Goal: Answer question/provide support

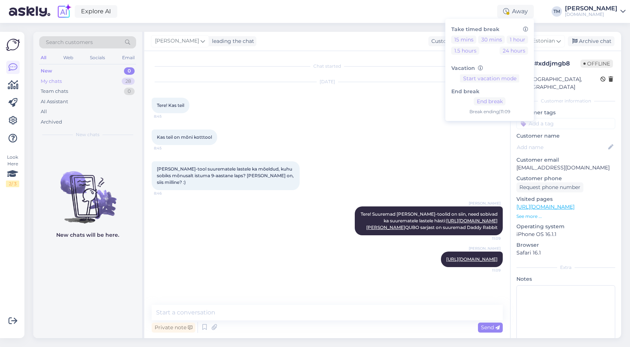
click at [73, 76] on div "My chats 28" at bounding box center [87, 81] width 97 height 10
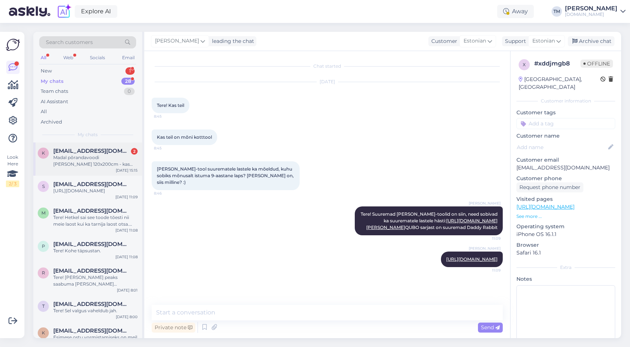
click at [78, 158] on div "Madal põrandavoodi [PERSON_NAME] 120x200cm - kas sinna sisse saab [PERSON_NAME]…" at bounding box center [95, 160] width 84 height 13
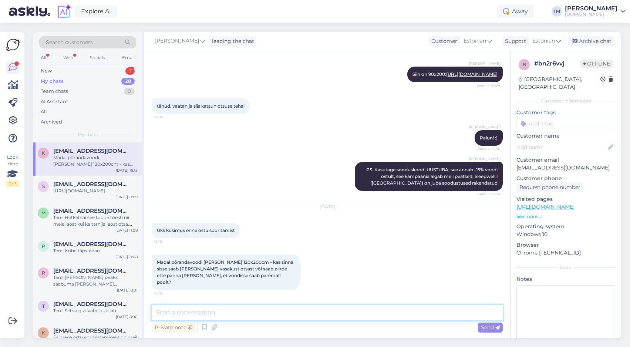
click at [231, 316] on textarea at bounding box center [327, 313] width 351 height 16
type textarea "K"
type textarea "Piirde poolt saate valida, kas vasakule vi"
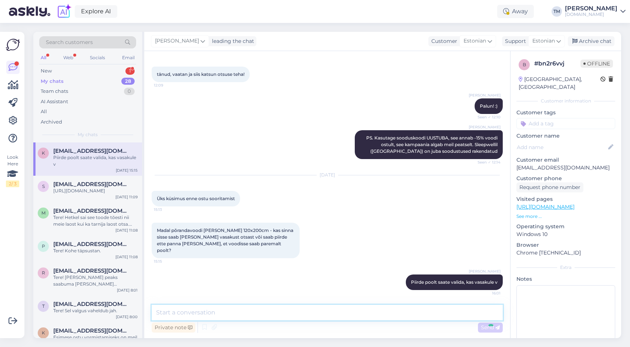
scroll to position [1630, 0]
type textarea "või paremale"
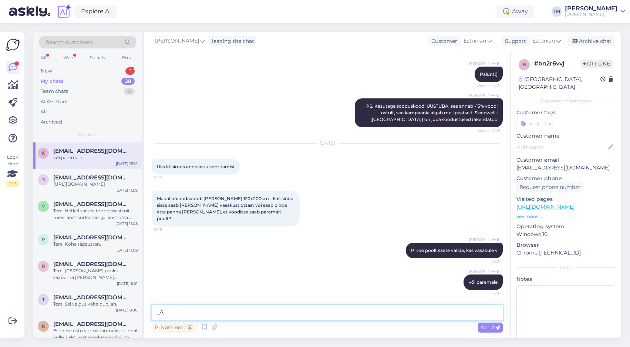
type textarea "L"
click at [72, 70] on div "New 1" at bounding box center [87, 71] width 97 height 10
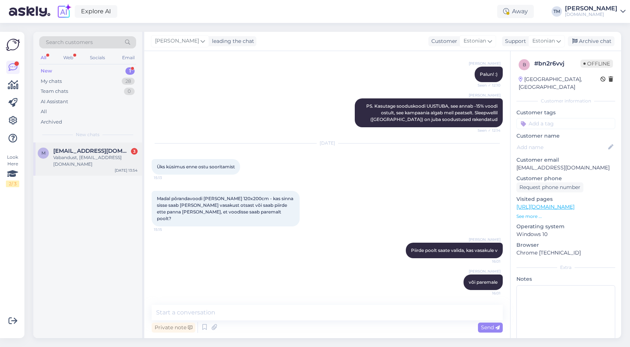
click at [81, 149] on span "[EMAIL_ADDRESS][DOMAIN_NAME]" at bounding box center [91, 151] width 77 height 7
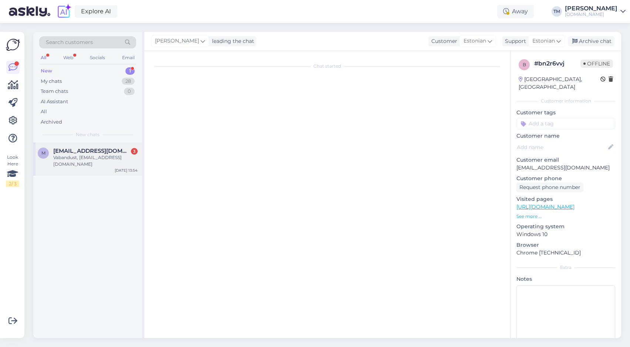
scroll to position [0, 0]
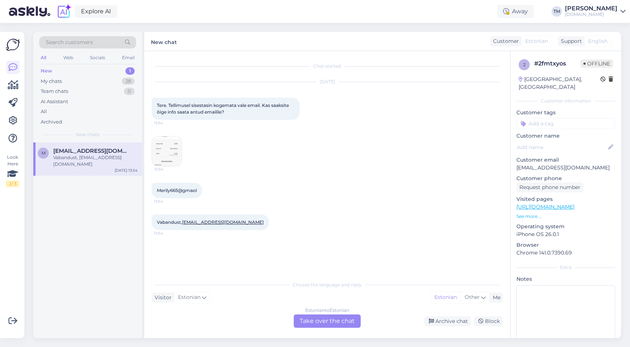
click at [167, 151] on img at bounding box center [167, 151] width 30 height 30
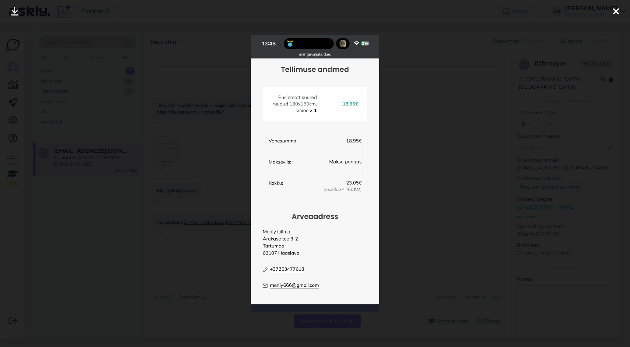
click at [420, 137] on div at bounding box center [315, 173] width 630 height 347
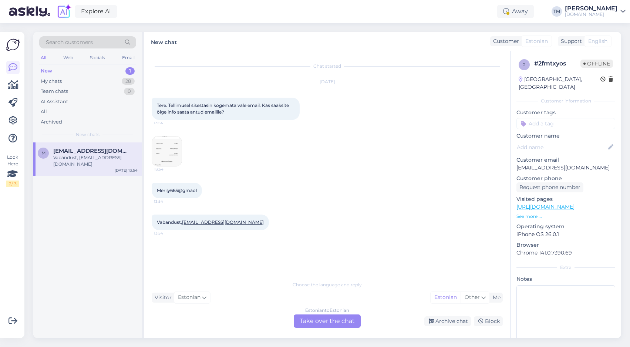
click at [580, 164] on p "[EMAIL_ADDRESS][DOMAIN_NAME]" at bounding box center [565, 168] width 99 height 8
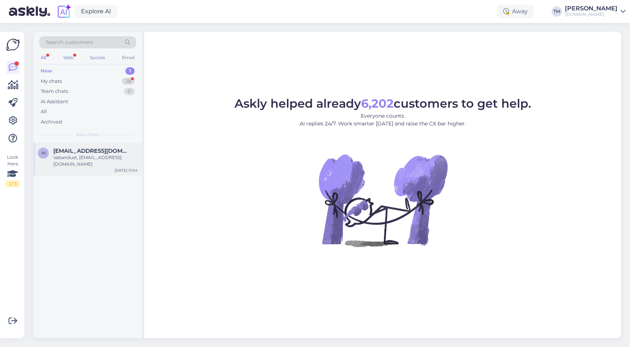
click at [93, 159] on div "Vabandust, [EMAIL_ADDRESS][DOMAIN_NAME]" at bounding box center [95, 160] width 84 height 13
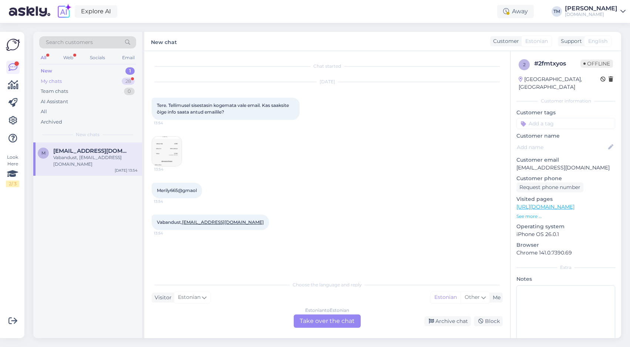
click at [75, 78] on div "My chats 28" at bounding box center [87, 81] width 97 height 10
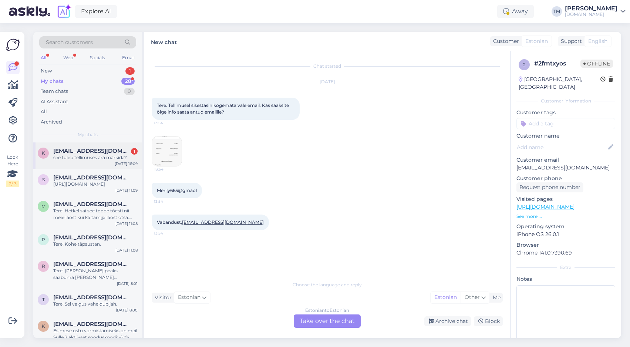
click at [73, 159] on div "see tuleb tellimuses ära märkida?" at bounding box center [95, 157] width 84 height 7
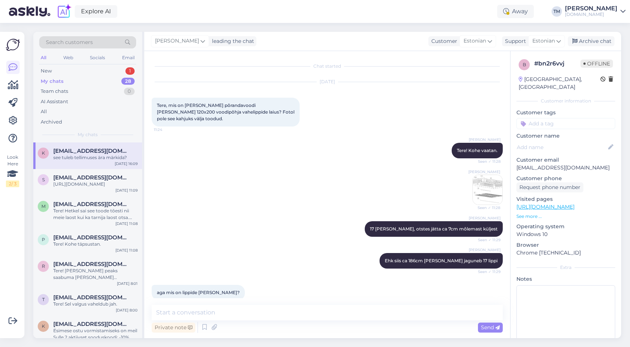
scroll to position [1693, 0]
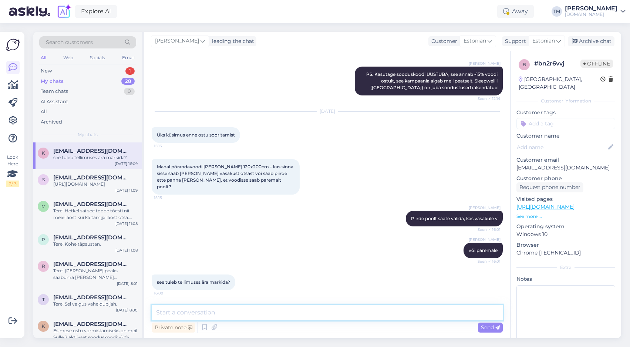
click at [275, 311] on textarea at bounding box center [327, 313] width 351 height 16
click at [265, 312] on textarea "Ei, voodi piiret saate panna ise ühele-või teisele poole, nagu peegelpildis :)" at bounding box center [327, 313] width 351 height 16
type textarea "Ei, voodi piiret saate panna ise ühele või teisele poole, nagu peegelpildis :)"
click at [390, 315] on textarea "Ei, voodi piiret saate panna ise ühele või teisele poole, nagu peegelpildis :)" at bounding box center [327, 313] width 351 height 16
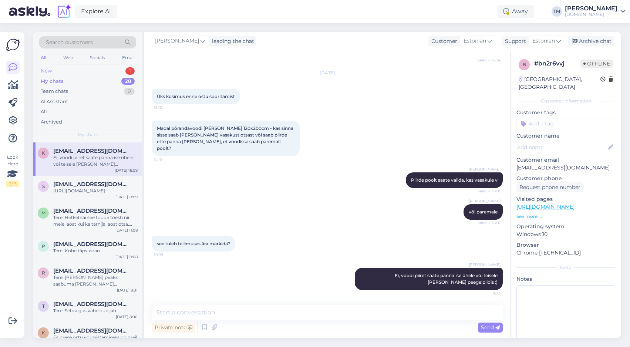
click at [89, 67] on div "New 1" at bounding box center [87, 71] width 97 height 10
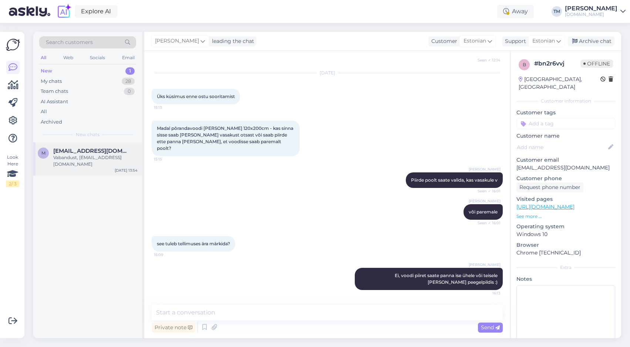
click at [86, 149] on span "[EMAIL_ADDRESS][DOMAIN_NAME]" at bounding box center [91, 151] width 77 height 7
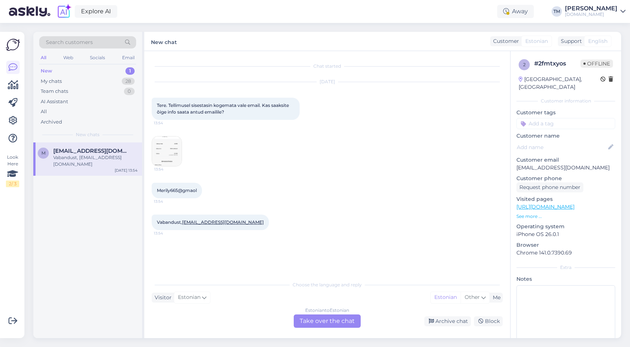
click at [173, 152] on img at bounding box center [167, 151] width 30 height 30
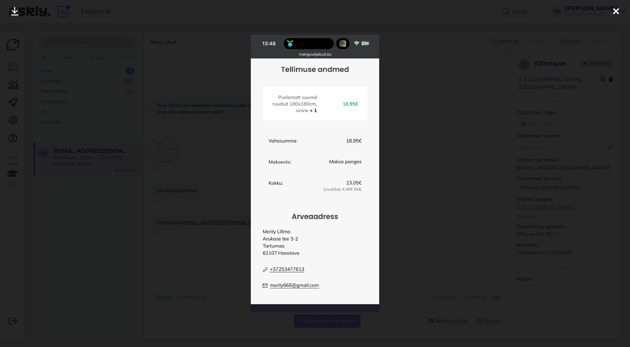
click at [205, 128] on div at bounding box center [315, 173] width 630 height 347
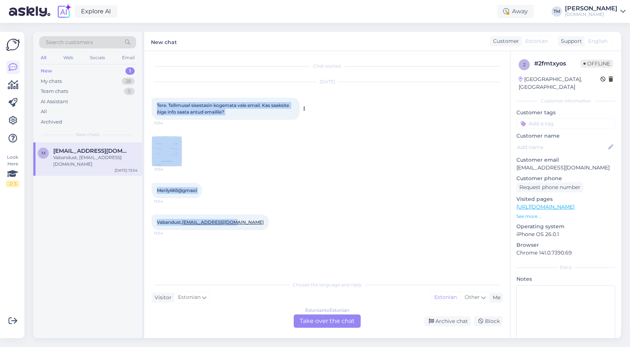
drag, startPoint x: 234, startPoint y: 224, endPoint x: 153, endPoint y: 106, distance: 143.0
click at [153, 106] on div "Chat started Oct 9 2025 Tere. Tellimusel sisestasin kogemata vale email. Kas sa…" at bounding box center [331, 164] width 358 height 212
click at [240, 168] on div "Oct 9 2025 Tere. Tellimusel sisestasin kogemata vale email. Kas saaksite õige i…" at bounding box center [327, 124] width 351 height 101
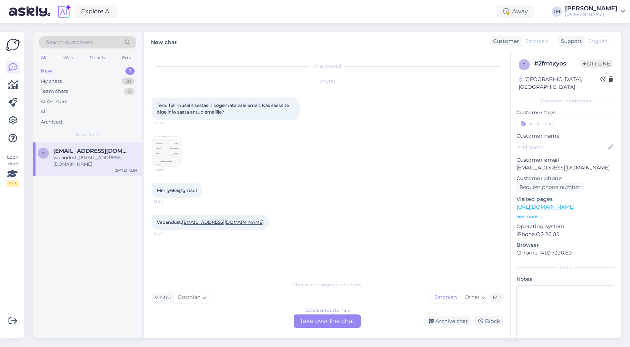
click at [151, 153] on div "Chat started Oct 9 2025 Tere. Tellimusel sisestasin kogemata vale email. Kas sa…" at bounding box center [327, 194] width 366 height 287
click at [165, 152] on img at bounding box center [167, 151] width 30 height 30
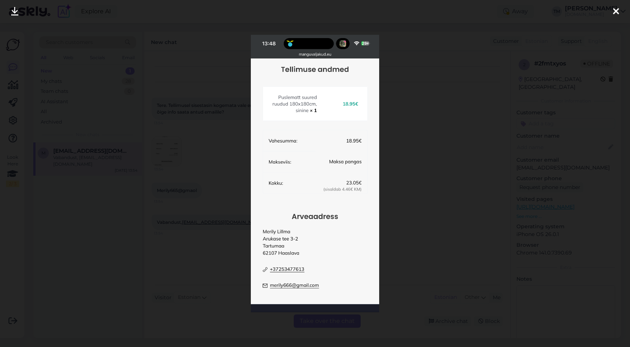
click at [157, 77] on div at bounding box center [315, 173] width 630 height 347
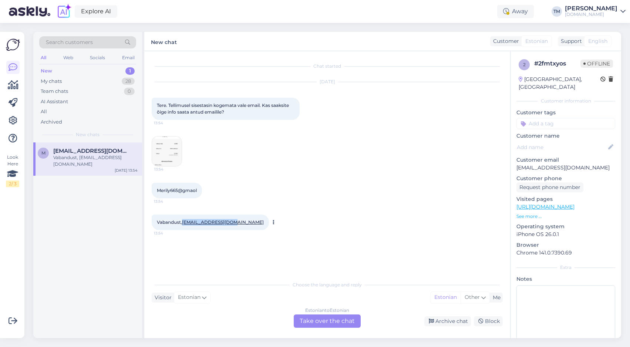
drag, startPoint x: 231, startPoint y: 223, endPoint x: 184, endPoint y: 222, distance: 46.6
click at [184, 222] on div "Vabandust, merily665@gmail.com 13:54" at bounding box center [210, 223] width 117 height 16
copy link "[EMAIL_ADDRESS][DOMAIN_NAME]"
click at [339, 323] on div "Estonian to Estonian Take over the chat" at bounding box center [327, 320] width 67 height 13
click at [278, 311] on div "Choose the language and reply Visitor Estonian Me Estonian Other Estonian to Es…" at bounding box center [327, 302] width 351 height 51
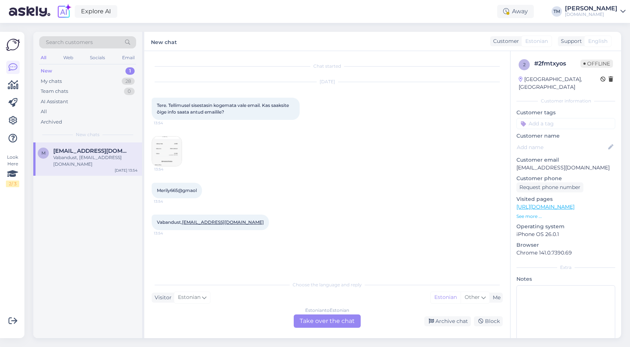
click at [335, 328] on div "Chat started Oct 9 2025 Tere. Tellimusel sisestasin kogemata vale email. Kas sa…" at bounding box center [327, 194] width 366 height 287
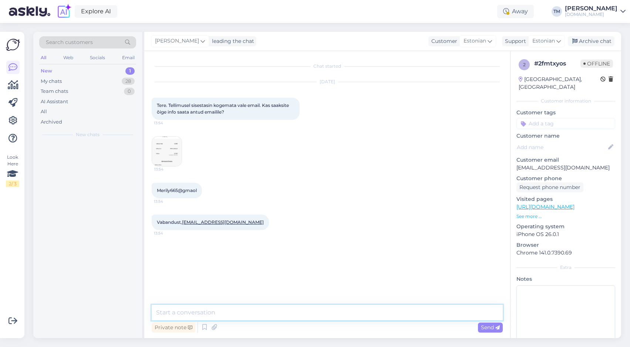
click at [324, 319] on textarea at bounding box center [327, 313] width 351 height 16
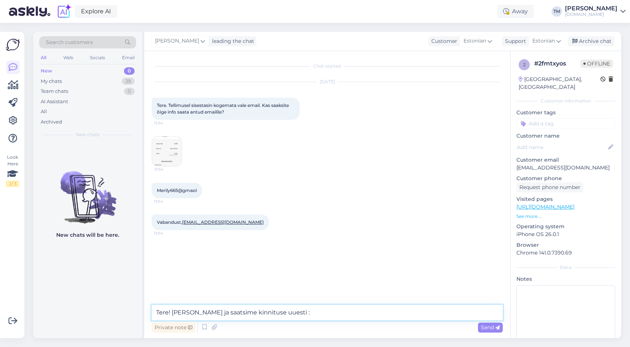
type textarea "Tere! Muutsime ja saatsime kinnituse uuesti :)"
